Goal: Task Accomplishment & Management: Complete application form

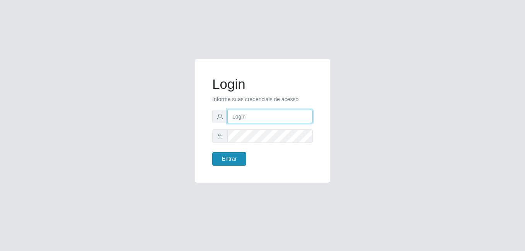
type input "anselmo@B8"
click at [223, 159] on button "Entrar" at bounding box center [229, 159] width 34 height 14
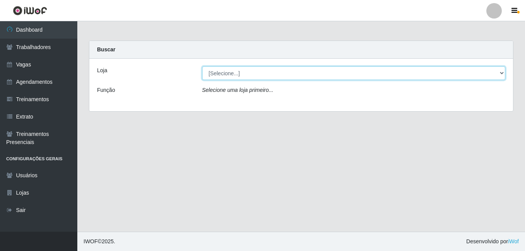
click at [270, 76] on select "[Selecione...] Bemais Supermercados - B8 [PERSON_NAME]" at bounding box center [353, 73] width 303 height 14
select select "413"
click at [202, 66] on select "[Selecione...] Bemais Supermercados - B8 [PERSON_NAME]" at bounding box center [353, 73] width 303 height 14
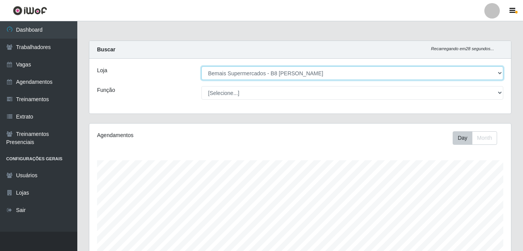
scroll to position [160, 422]
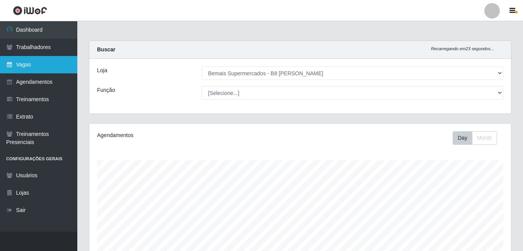
click at [24, 68] on link "Vagas" at bounding box center [38, 64] width 77 height 17
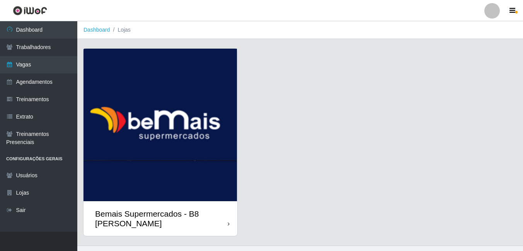
click at [153, 139] on img at bounding box center [160, 125] width 154 height 153
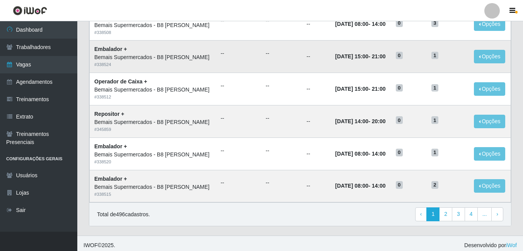
scroll to position [404, 0]
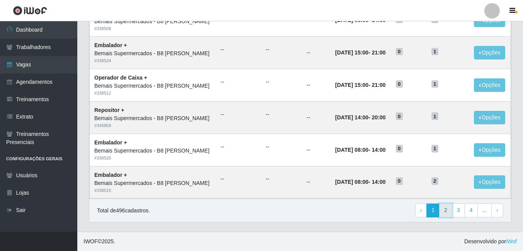
click at [446, 211] on link "2" at bounding box center [445, 211] width 13 height 14
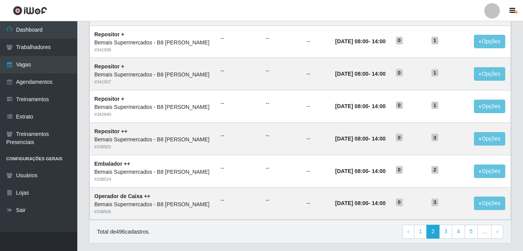
scroll to position [404, 0]
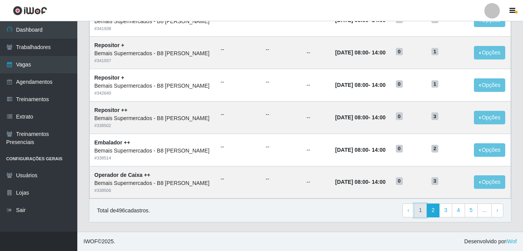
click at [422, 211] on link "1" at bounding box center [420, 211] width 13 height 14
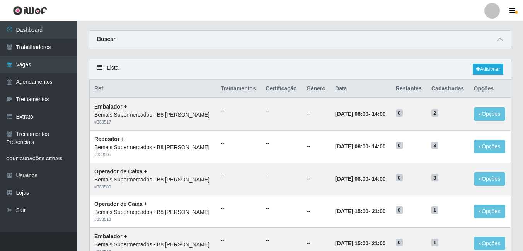
scroll to position [17, 0]
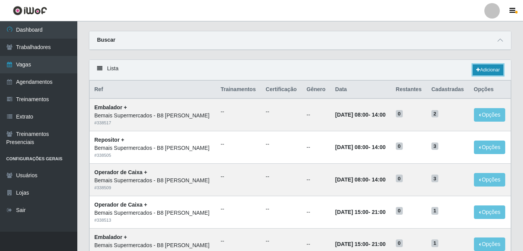
click at [486, 70] on link "Adicionar" at bounding box center [488, 70] width 31 height 11
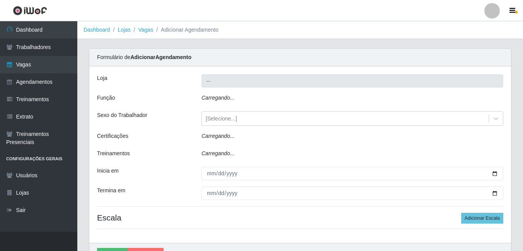
type input "Bemais Supermercados - B8 [PERSON_NAME]"
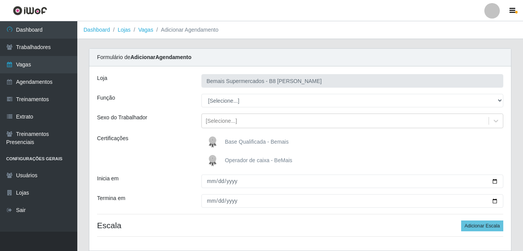
click at [335, 219] on div "Loja Bemais Supermercados - B8 Valentina Função [Selecione...] Auxiliar de Esta…" at bounding box center [300, 158] width 422 height 184
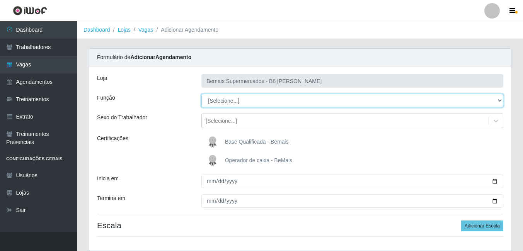
click at [350, 103] on select "[Selecione...] Auxiliar de Estacionamento Auxiliar de Estacionamento + Auxiliar…" at bounding box center [352, 101] width 302 height 14
select select "82"
click at [201, 94] on select "[Selecione...] Auxiliar de Estacionamento Auxiliar de Estacionamento + Auxiliar…" at bounding box center [352, 101] width 302 height 14
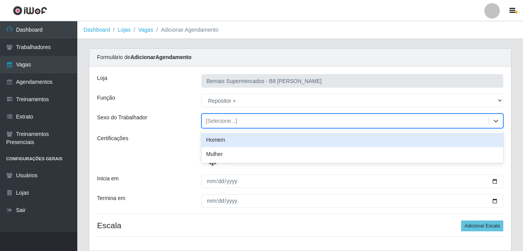
click at [299, 122] on div "[Selecione...]" at bounding box center [345, 121] width 287 height 13
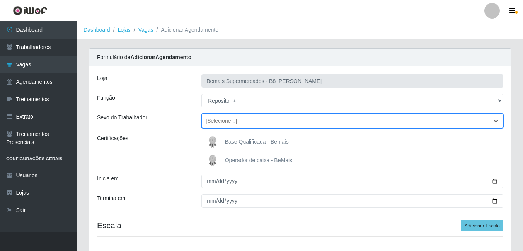
click at [299, 122] on div "[Selecione...]" at bounding box center [345, 121] width 287 height 13
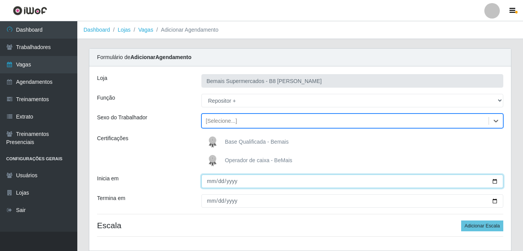
click at [495, 181] on input "Inicia em" at bounding box center [352, 182] width 302 height 14
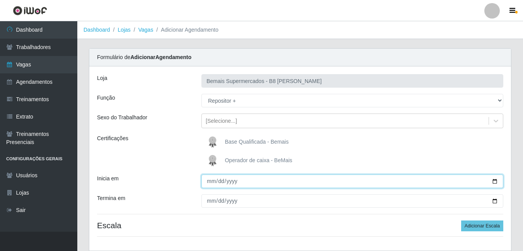
type input "2025-09-18"
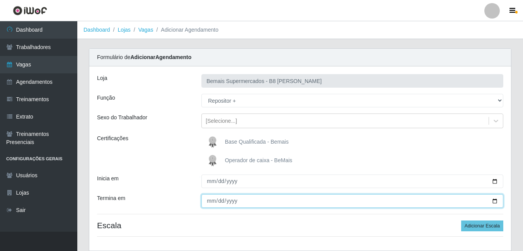
click at [494, 202] on input "Termina em" at bounding box center [352, 201] width 302 height 14
type input "2025-09-30"
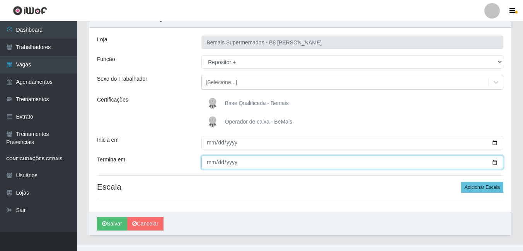
scroll to position [52, 0]
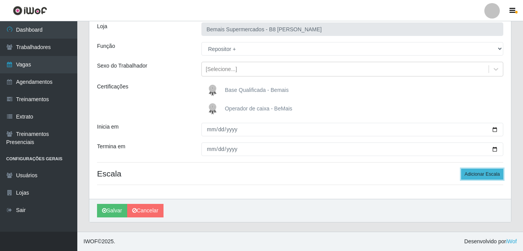
click at [482, 177] on button "Adicionar Escala" at bounding box center [482, 174] width 42 height 11
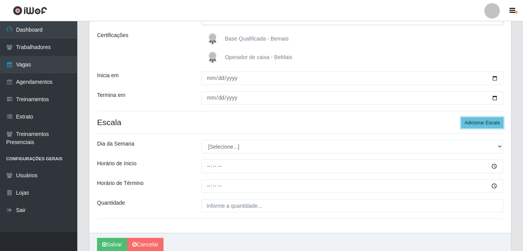
scroll to position [129, 0]
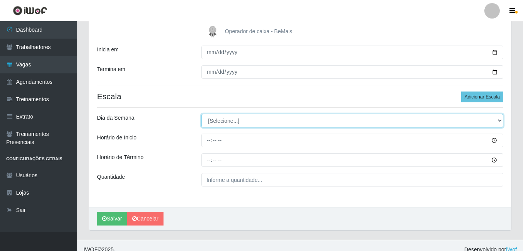
click at [289, 123] on select "[Selecione...] Segunda Terça Quarta Quinta Sexta Sábado Domingo" at bounding box center [352, 121] width 302 height 14
select select "4"
click at [201, 114] on select "[Selecione...] Segunda Terça Quarta Quinta Sexta Sábado Domingo" at bounding box center [352, 121] width 302 height 14
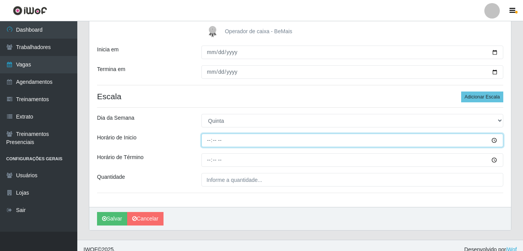
click at [208, 142] on input "Horário de Inicio" at bounding box center [352, 141] width 302 height 14
type input "08:00"
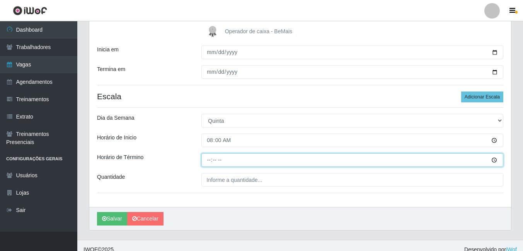
click at [211, 160] on input "Horário de Término" at bounding box center [352, 160] width 302 height 14
type input "14:00"
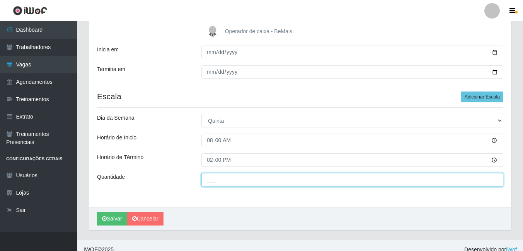
click at [233, 181] on input "___" at bounding box center [352, 180] width 302 height 14
type input "1__"
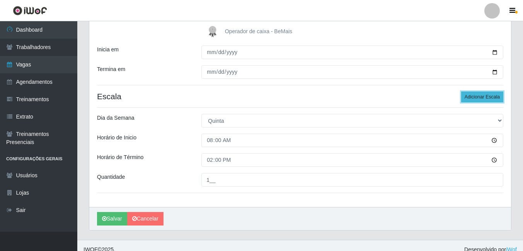
click at [484, 96] on button "Adicionar Escala" at bounding box center [482, 97] width 42 height 11
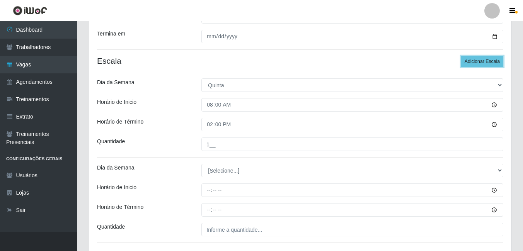
scroll to position [206, 0]
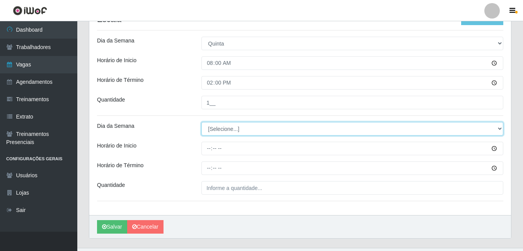
click at [226, 130] on select "[Selecione...] Segunda Terça Quarta Quinta Sexta Sábado Domingo" at bounding box center [352, 129] width 302 height 14
select select "5"
click at [201, 122] on select "[Selecione...] Segunda Terça Quarta Quinta Sexta Sábado Domingo" at bounding box center [352, 129] width 302 height 14
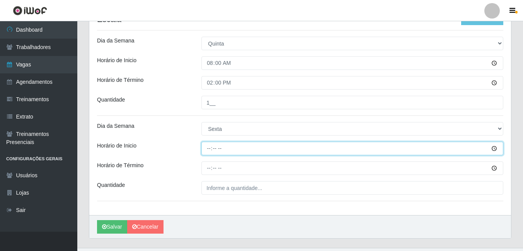
click at [209, 150] on input "Horário de Inicio" at bounding box center [352, 149] width 302 height 14
type input "08:00"
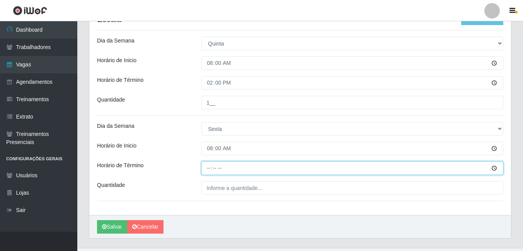
click at [209, 171] on input "Horário de Término" at bounding box center [352, 169] width 302 height 14
type input "14:00"
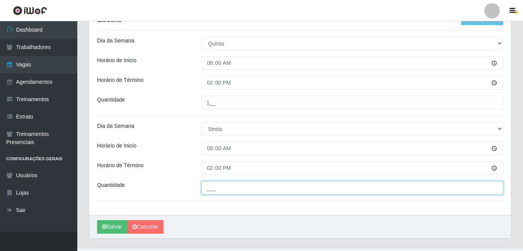
click at [211, 190] on input "___" at bounding box center [352, 188] width 302 height 14
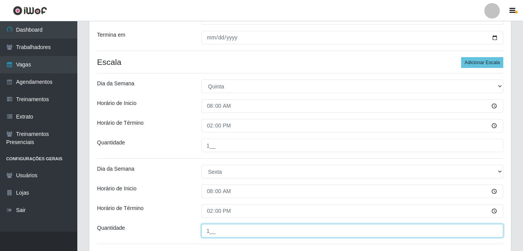
scroll to position [129, 0]
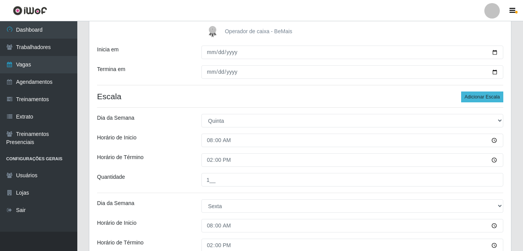
type input "1__"
click at [482, 93] on button "Adicionar Escala" at bounding box center [482, 97] width 42 height 11
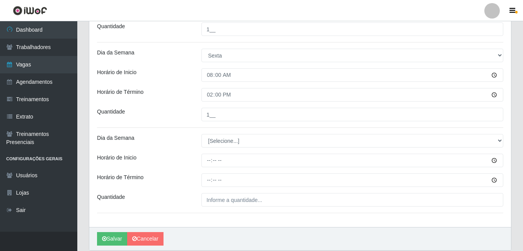
scroll to position [284, 0]
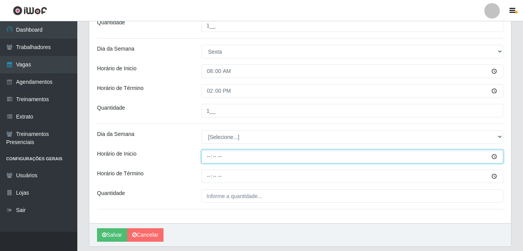
click at [210, 156] on input "Horário de Inicio" at bounding box center [352, 157] width 302 height 14
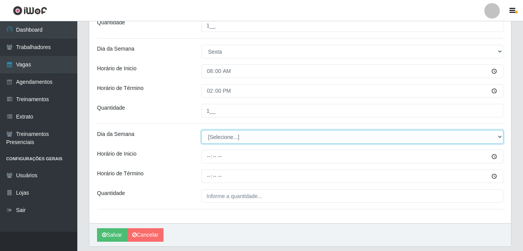
click at [233, 139] on select "[Selecione...] Segunda Terça Quarta Quinta Sexta Sábado Domingo" at bounding box center [352, 137] width 302 height 14
select select "6"
click at [201, 130] on select "[Selecione...] Segunda Terça Quarta Quinta Sexta Sábado Domingo" at bounding box center [352, 137] width 302 height 14
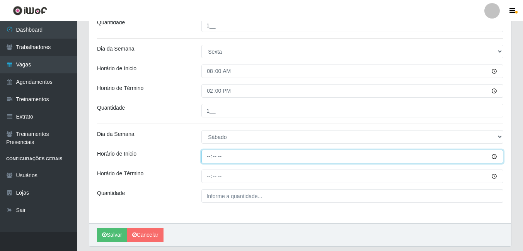
click at [208, 159] on input "Horário de Inicio" at bounding box center [352, 157] width 302 height 14
type input "08:00"
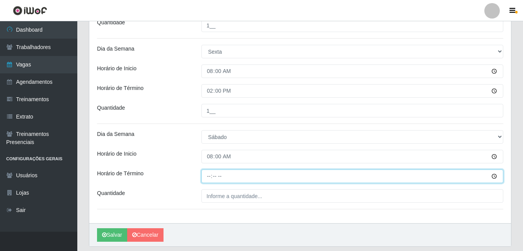
click at [207, 177] on input "Horário de Término" at bounding box center [352, 177] width 302 height 14
type input "14:00"
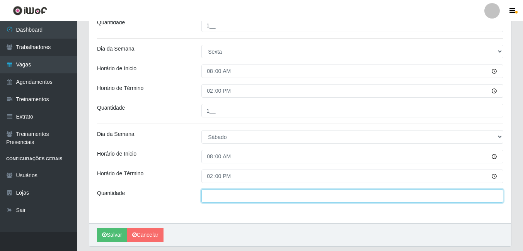
click at [213, 200] on input "___" at bounding box center [352, 196] width 302 height 14
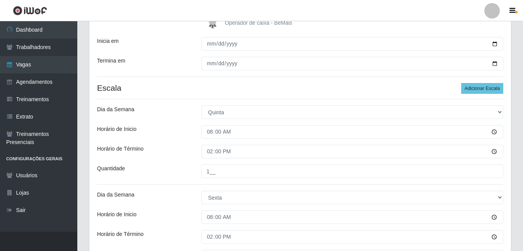
scroll to position [129, 0]
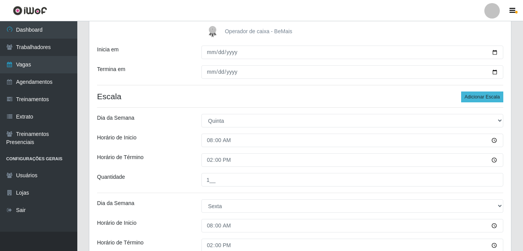
type input "1__"
click at [479, 97] on button "Adicionar Escala" at bounding box center [482, 97] width 42 height 11
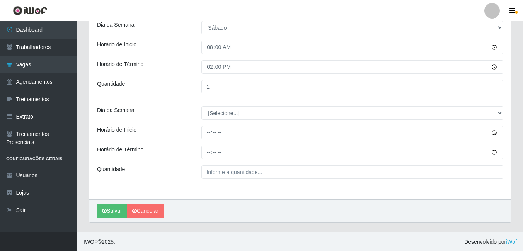
scroll to position [393, 0]
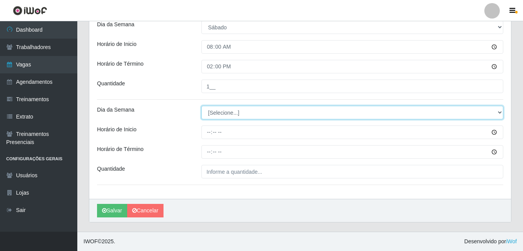
click at [228, 111] on select "[Selecione...] Segunda Terça Quarta Quinta Sexta Sábado Domingo" at bounding box center [352, 113] width 302 height 14
select select "1"
click at [201, 106] on select "[Selecione...] Segunda Terça Quarta Quinta Sexta Sábado Domingo" at bounding box center [352, 113] width 302 height 14
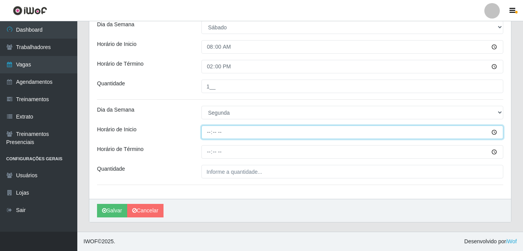
click at [209, 132] on input "Horário de Inicio" at bounding box center [352, 133] width 302 height 14
type input "08:00"
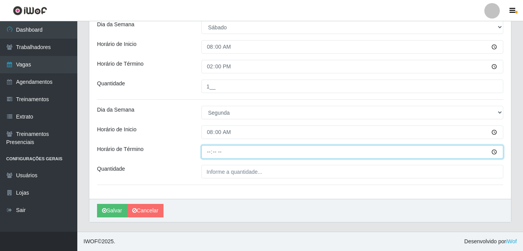
click at [209, 153] on input "Horário de Término" at bounding box center [352, 152] width 302 height 14
type input "14:00"
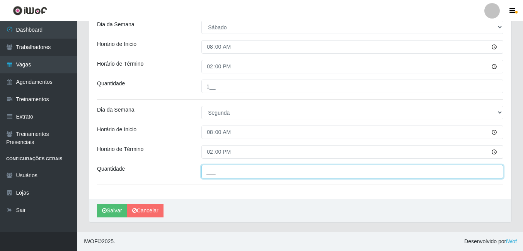
click at [216, 176] on input "___" at bounding box center [352, 172] width 302 height 14
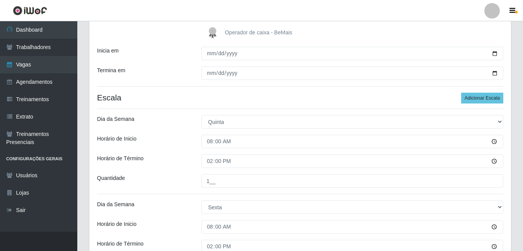
scroll to position [123, 0]
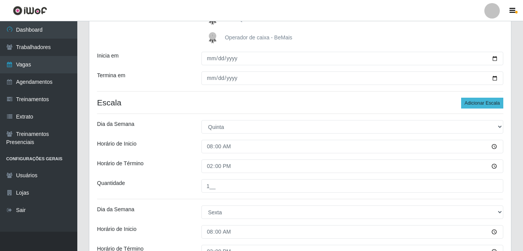
type input "1__"
click at [478, 104] on button "Adicionar Escala" at bounding box center [482, 103] width 42 height 11
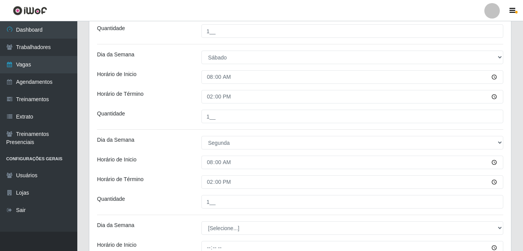
scroll to position [471, 0]
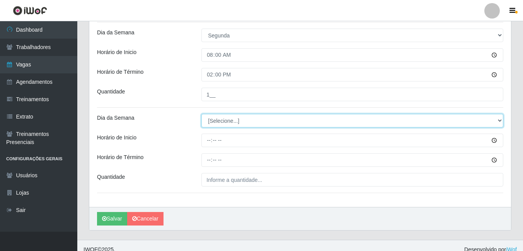
click at [217, 122] on select "[Selecione...] Segunda Terça Quarta Quinta Sexta Sábado Domingo" at bounding box center [352, 121] width 302 height 14
select select "2"
click at [201, 114] on select "[Selecione...] Segunda Terça Quarta Quinta Sexta Sábado Domingo" at bounding box center [352, 121] width 302 height 14
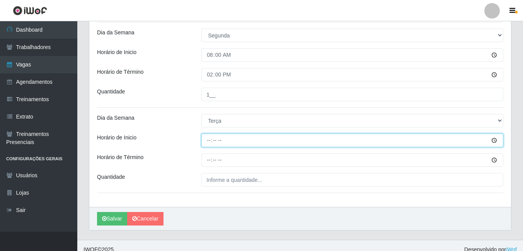
click at [210, 140] on input "Horário de Inicio" at bounding box center [352, 141] width 302 height 14
type input "08:00"
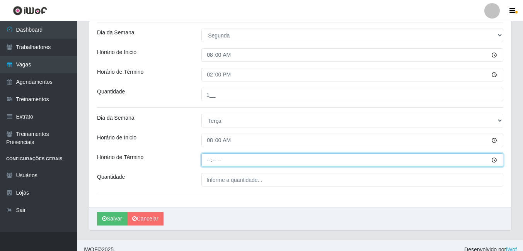
click at [209, 161] on input "Horário de Término" at bounding box center [352, 160] width 302 height 14
type input "14:00"
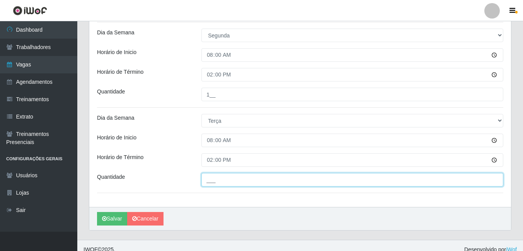
click at [206, 179] on input "___" at bounding box center [352, 180] width 302 height 14
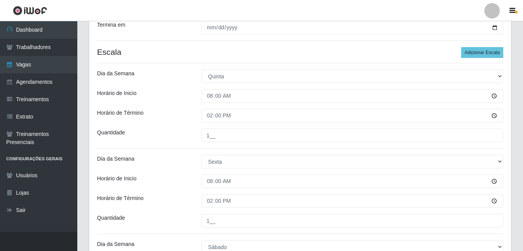
scroll to position [162, 0]
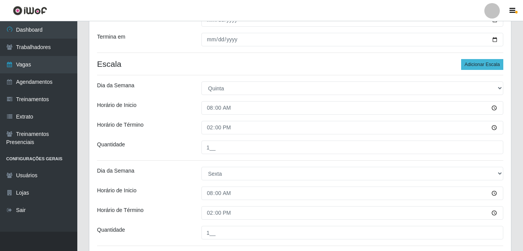
type input "1__"
click at [472, 66] on button "Adicionar Escala" at bounding box center [482, 64] width 42 height 11
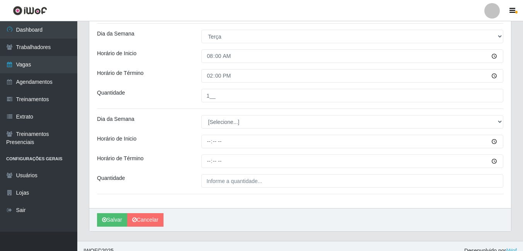
scroll to position [564, 0]
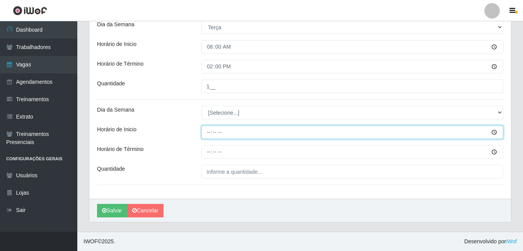
click at [211, 133] on input "Horário de Inicio" at bounding box center [352, 133] width 302 height 14
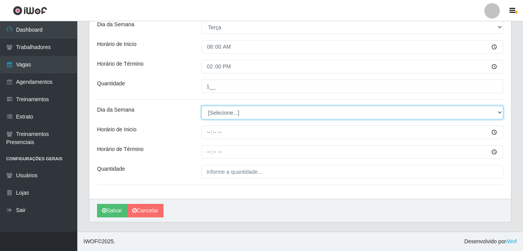
click at [230, 113] on select "[Selecione...] Segunda Terça Quarta Quinta Sexta Sábado Domingo" at bounding box center [352, 113] width 302 height 14
select select "3"
click at [201, 106] on select "[Selecione...] Segunda Terça Quarta Quinta Sexta Sábado Domingo" at bounding box center [352, 113] width 302 height 14
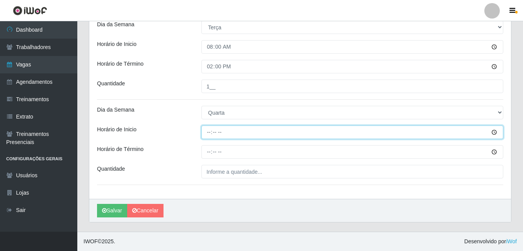
click at [206, 133] on input "Horário de Inicio" at bounding box center [352, 133] width 302 height 14
type input "08:00"
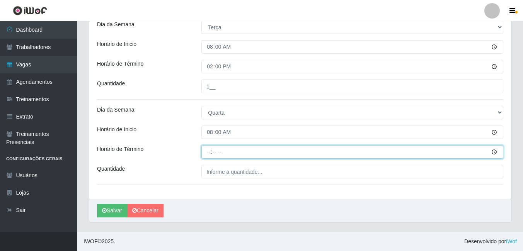
click at [209, 151] on input "Horário de Término" at bounding box center [352, 152] width 302 height 14
type input "14:00"
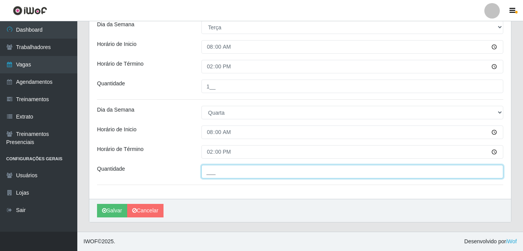
click at [213, 172] on input "___" at bounding box center [352, 172] width 302 height 14
type input "1__"
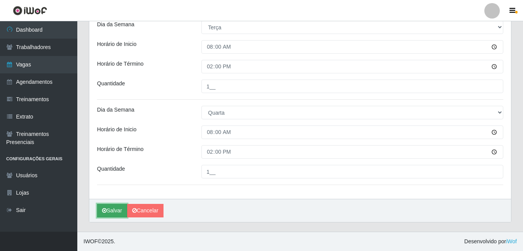
click at [114, 210] on button "Salvar" at bounding box center [112, 211] width 30 height 14
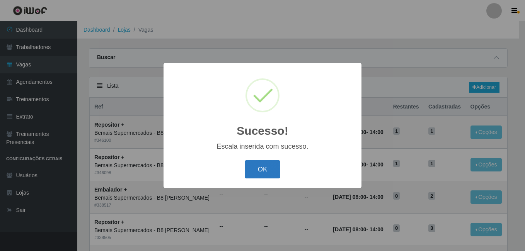
click at [262, 167] on button "OK" at bounding box center [263, 169] width 36 height 18
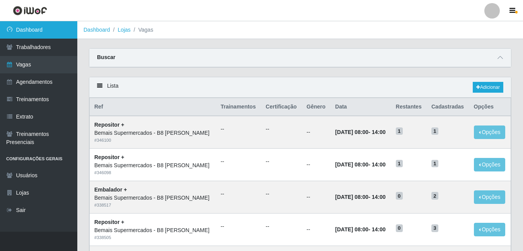
click at [33, 30] on link "Dashboard" at bounding box center [38, 29] width 77 height 17
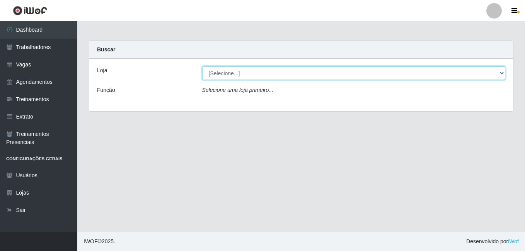
click at [247, 73] on select "[Selecione...] Bemais Supermercados - B8 [PERSON_NAME]" at bounding box center [353, 73] width 303 height 14
select select "413"
click at [202, 66] on select "[Selecione...] Bemais Supermercados - B8 [PERSON_NAME]" at bounding box center [353, 73] width 303 height 14
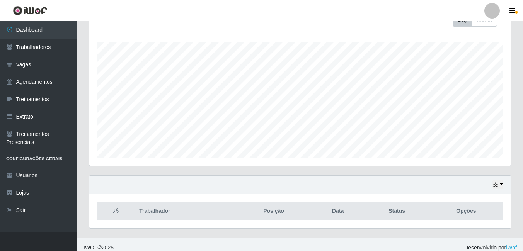
scroll to position [124, 0]
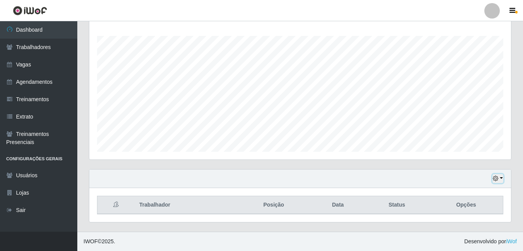
click at [494, 178] on icon "button" at bounding box center [495, 178] width 5 height 5
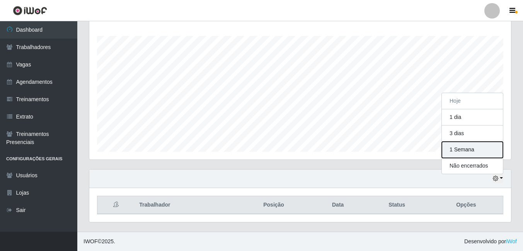
click at [463, 151] on button "1 Semana" at bounding box center [472, 150] width 61 height 16
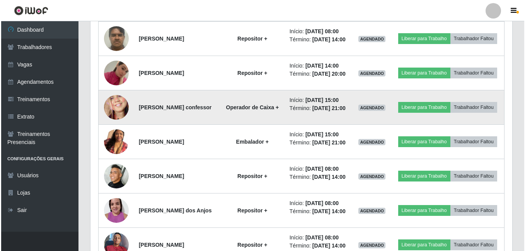
scroll to position [434, 0]
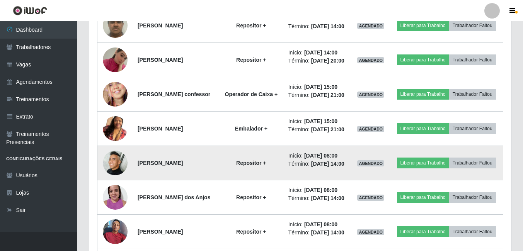
click at [115, 175] on img at bounding box center [115, 163] width 25 height 25
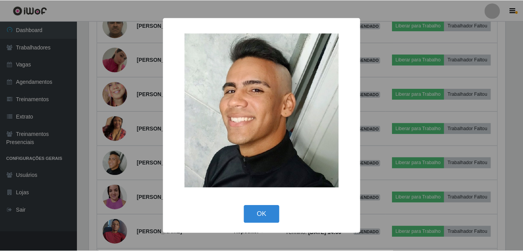
scroll to position [160, 418]
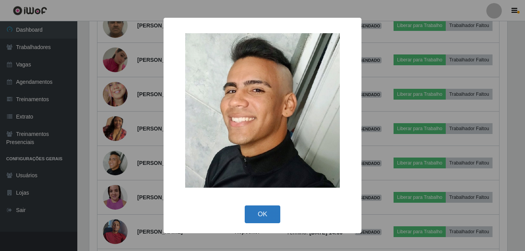
click at [255, 213] on button "OK" at bounding box center [263, 215] width 36 height 18
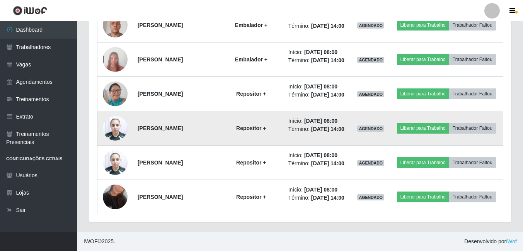
scroll to position [888, 0]
